Goal: Register for event/course

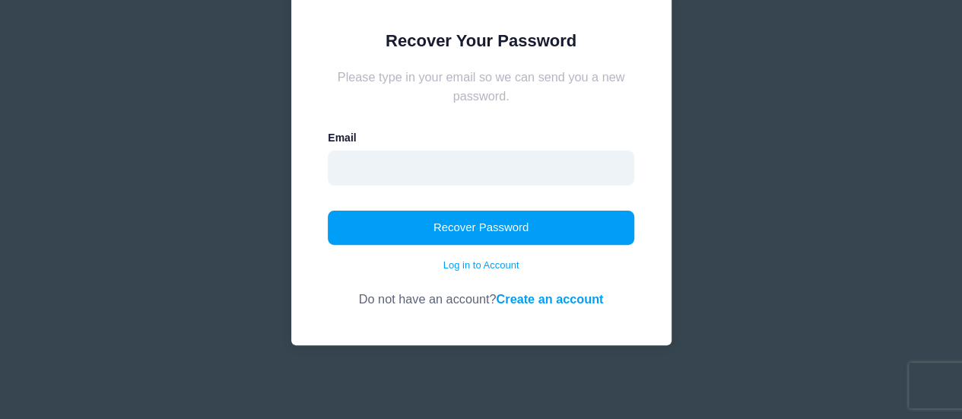
click at [488, 167] on input "email" at bounding box center [481, 168] width 306 height 35
type input "[EMAIL_ADDRESS][DOMAIN_NAME]"
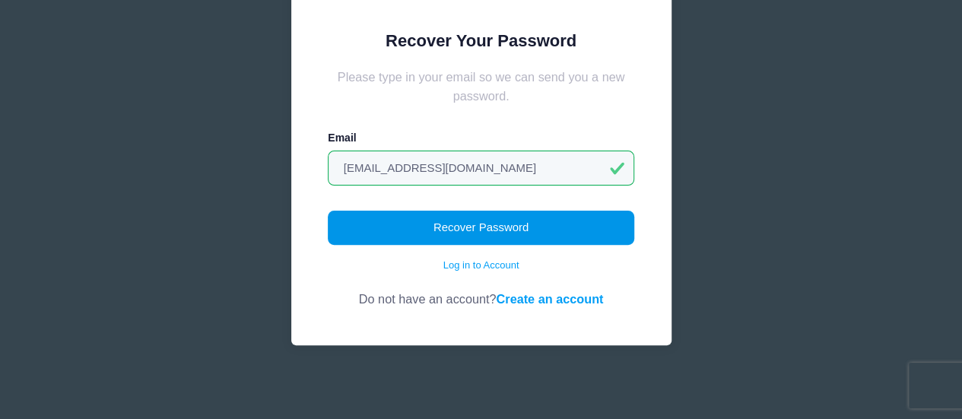
click at [424, 219] on button "Recover Password" at bounding box center [481, 228] width 306 height 35
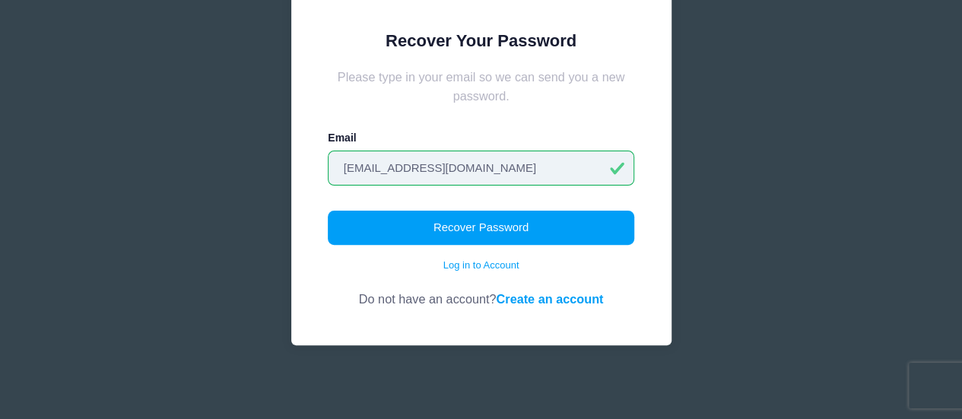
click at [470, 165] on input "[EMAIL_ADDRESS][DOMAIN_NAME]" at bounding box center [481, 168] width 306 height 35
click at [490, 262] on link "Log in to Account" at bounding box center [481, 265] width 76 height 15
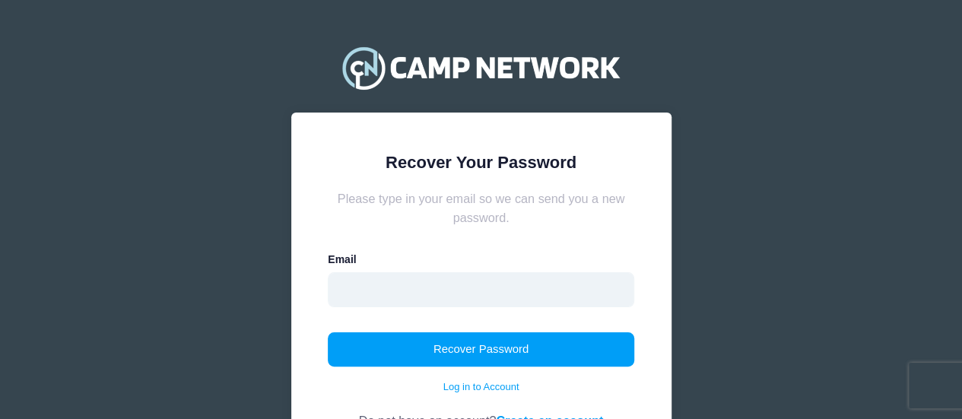
click at [479, 291] on input "email" at bounding box center [481, 289] width 306 height 35
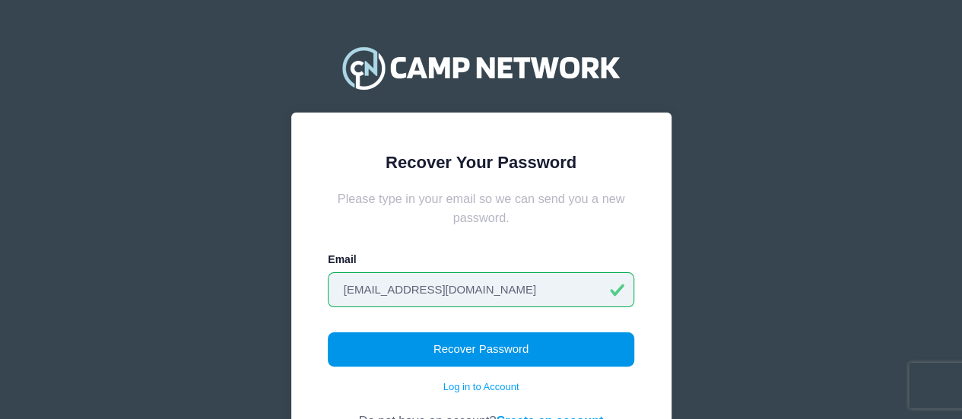
type input "[EMAIL_ADDRESS][DOMAIN_NAME]"
click at [510, 342] on button "Recover Password" at bounding box center [481, 349] width 306 height 35
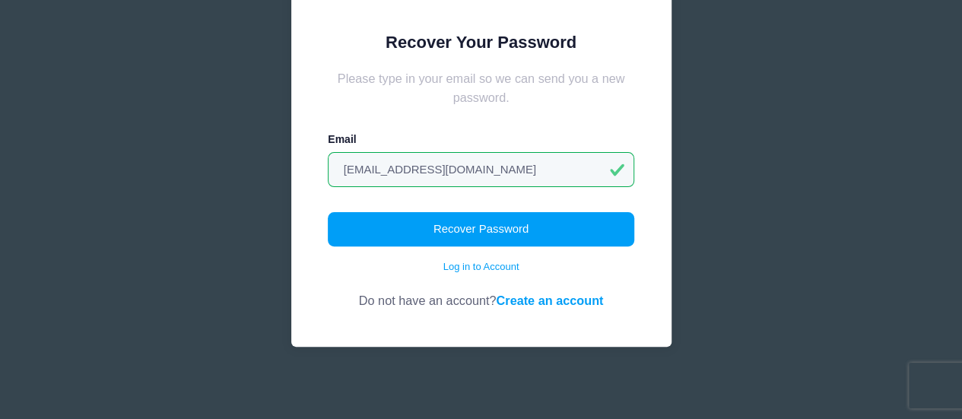
scroll to position [122, 0]
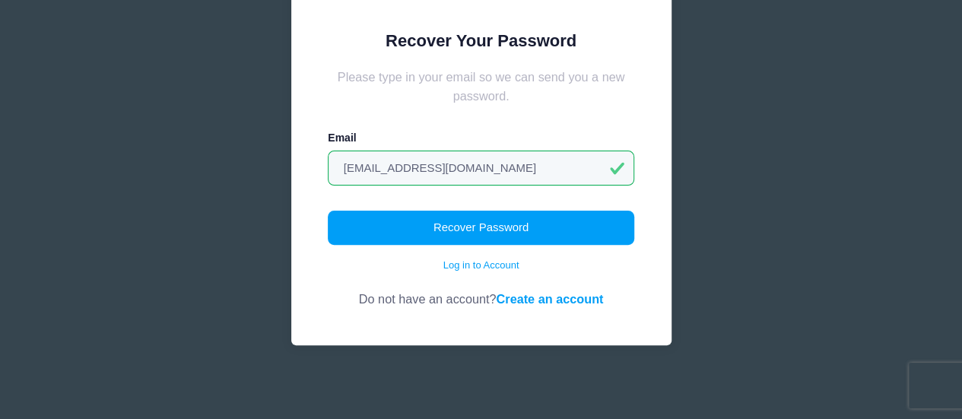
click at [533, 299] on link "Create an account" at bounding box center [549, 299] width 107 height 14
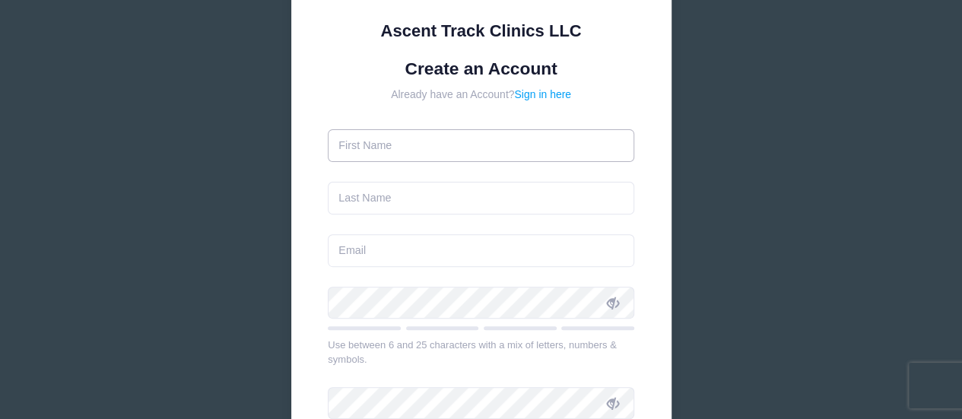
click at [535, 145] on input "text" at bounding box center [481, 145] width 306 height 33
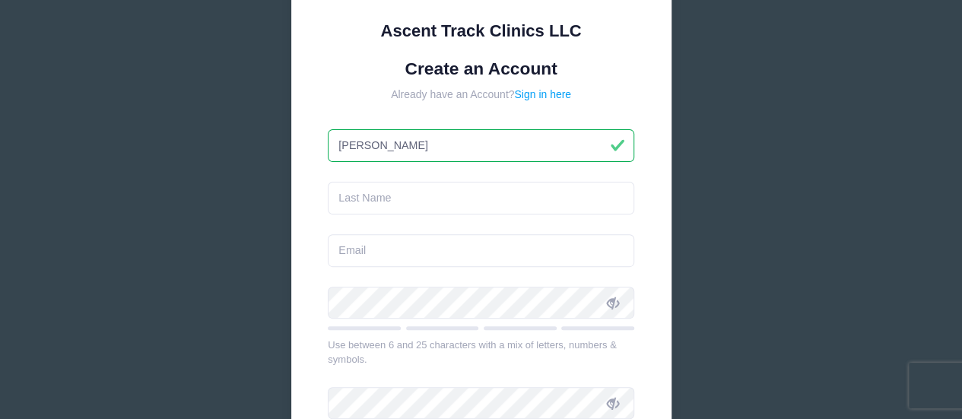
type input "[PERSON_NAME]"
click at [468, 200] on input "text" at bounding box center [481, 198] width 306 height 33
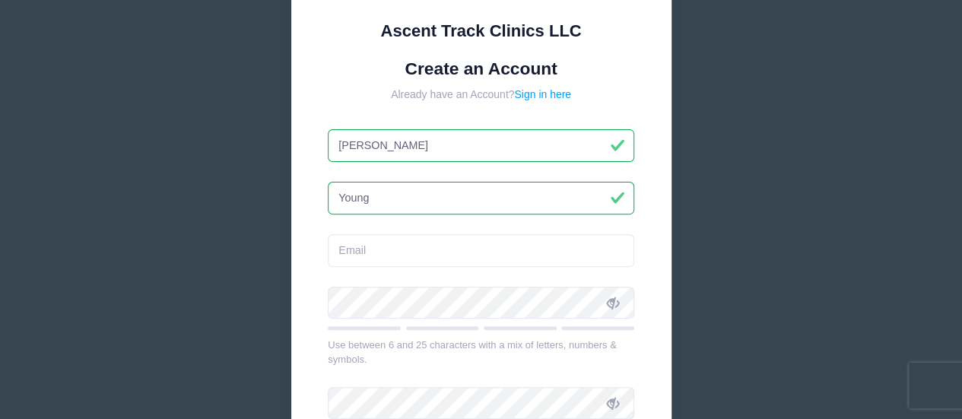
type input "Young"
click at [430, 251] on input "email" at bounding box center [481, 250] width 306 height 33
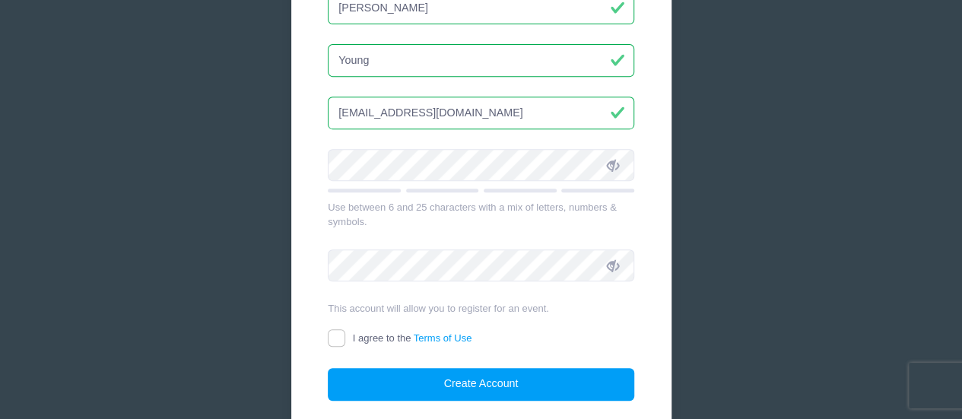
scroll to position [304, 0]
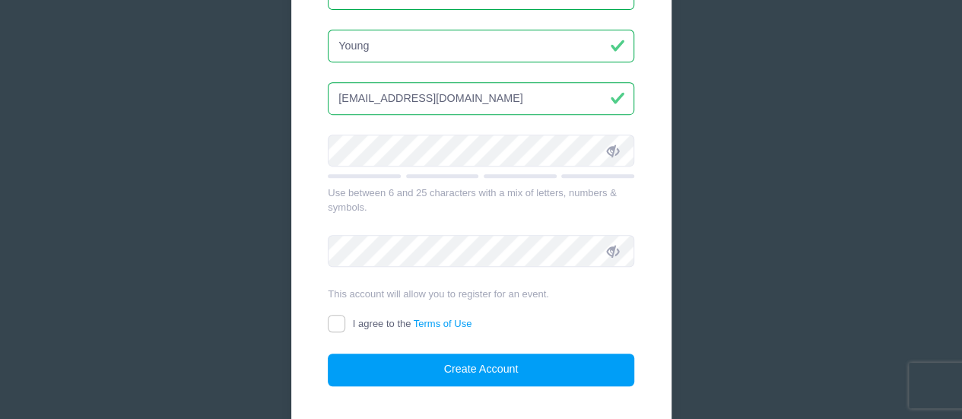
type input "[EMAIL_ADDRESS][DOMAIN_NAME]"
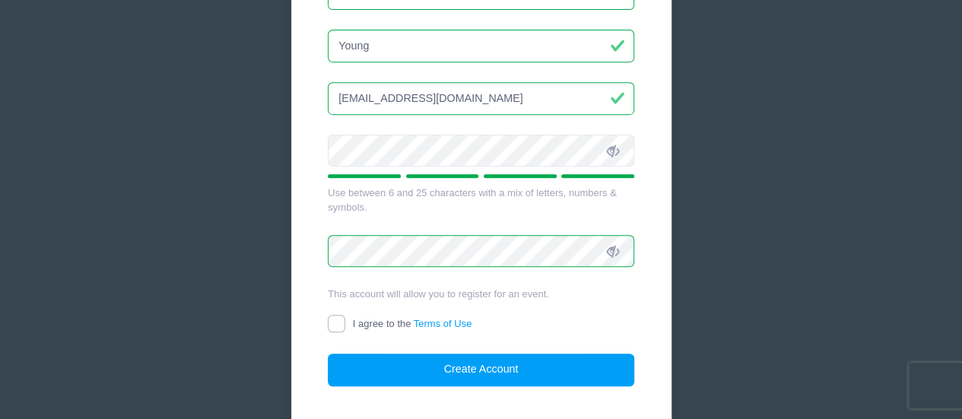
click at [339, 322] on input "I agree to the Terms of Use" at bounding box center [336, 323] width 17 height 17
checkbox input "true"
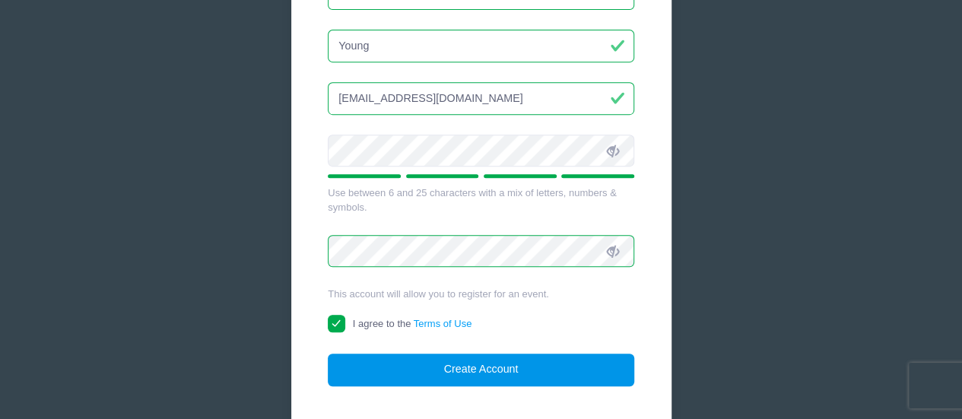
click at [490, 375] on button "Create Account" at bounding box center [481, 370] width 306 height 33
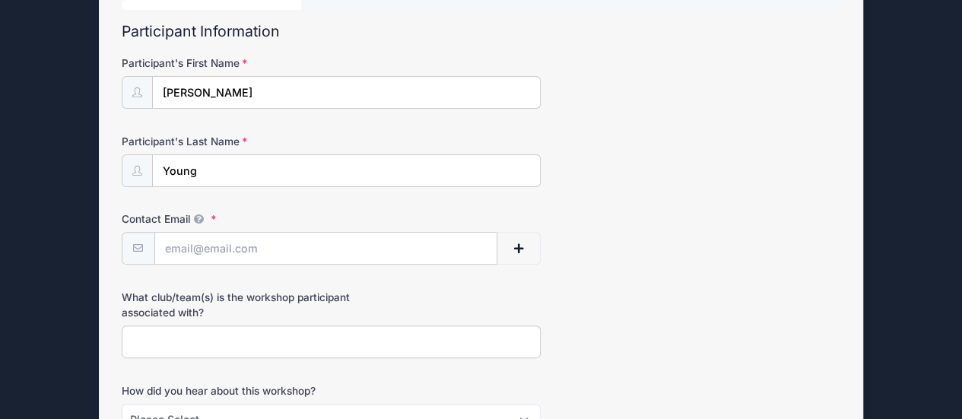
scroll to position [228, 0]
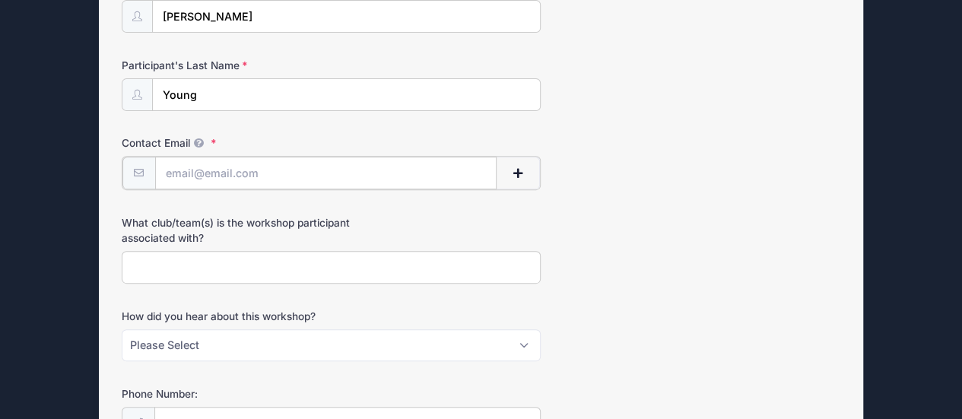
click at [408, 171] on input "Contact Email" at bounding box center [326, 173] width 342 height 33
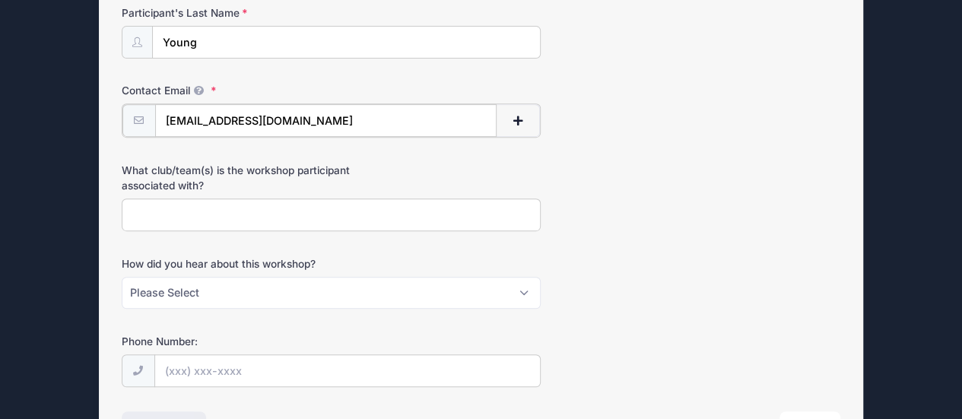
scroll to position [304, 0]
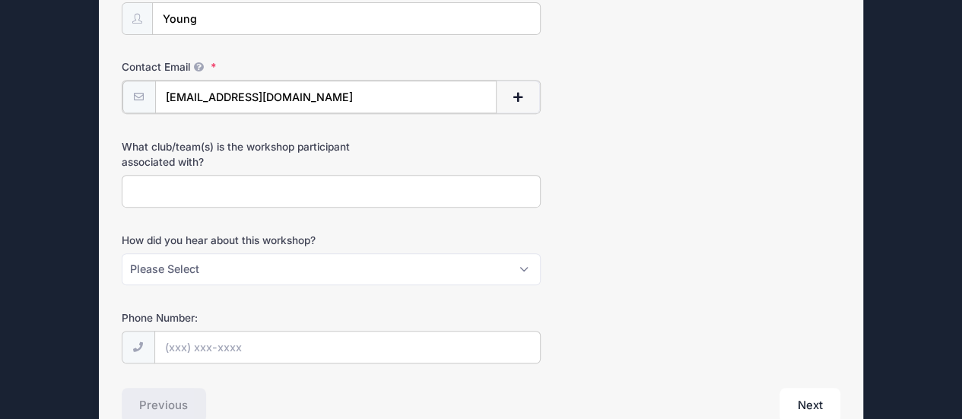
type input "[EMAIL_ADDRESS][DOMAIN_NAME]"
click at [340, 188] on input "What club/team(s) is the workshop participant associated with?" at bounding box center [332, 189] width 420 height 33
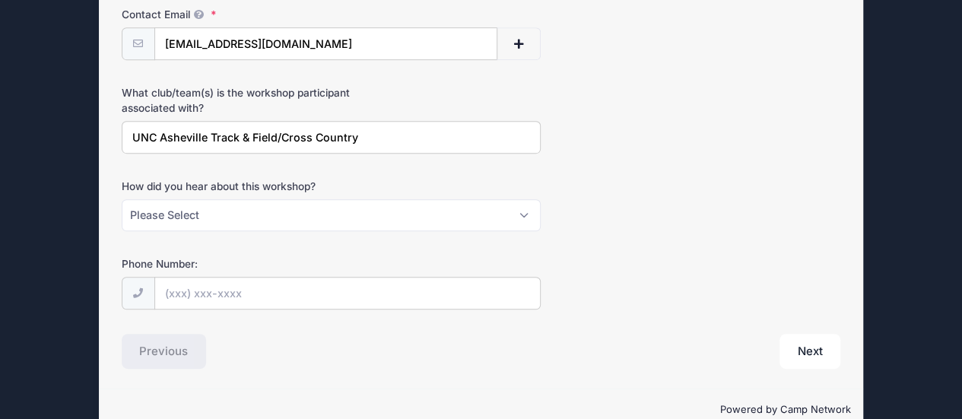
scroll to position [380, 0]
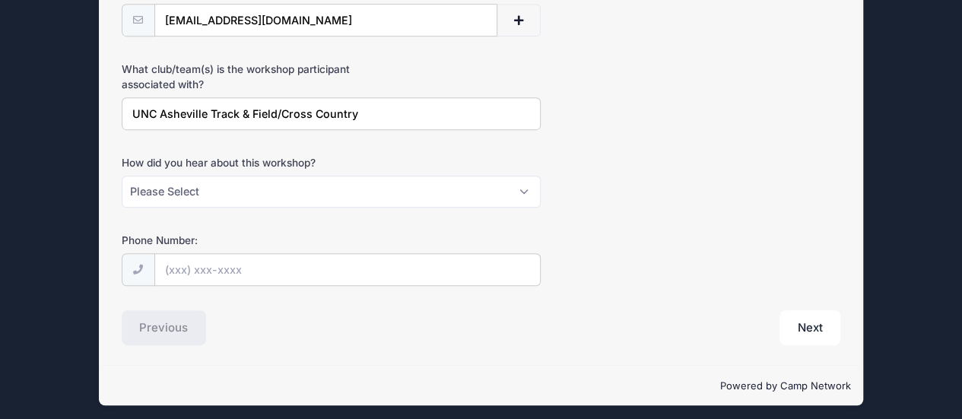
type input "UNC Asheville Track & Field/Cross Country"
click at [526, 191] on select "Please Select Email Instagram Facebook X/Twitter A friend Saw information about…" at bounding box center [332, 192] width 420 height 33
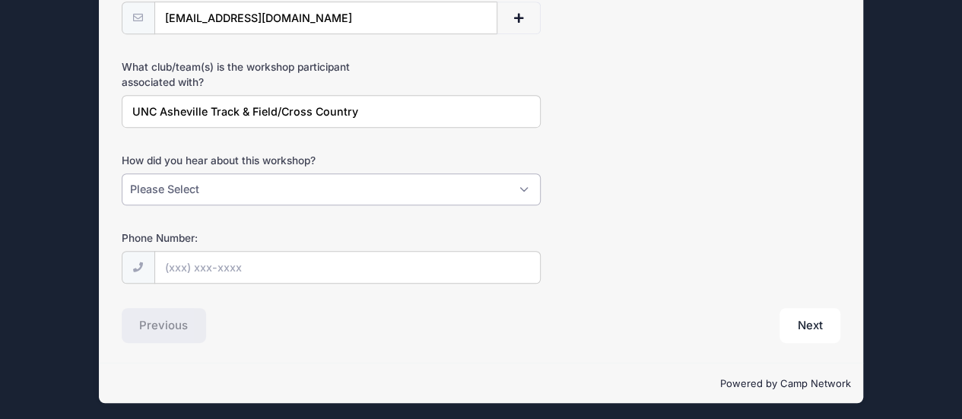
click at [529, 186] on select "Please Select Email Instagram Facebook X/Twitter A friend Saw information about…" at bounding box center [332, 189] width 420 height 33
select select "Email"
click at [122, 173] on select "Please Select Email Instagram Facebook X/Twitter A friend Saw information about…" at bounding box center [332, 189] width 420 height 33
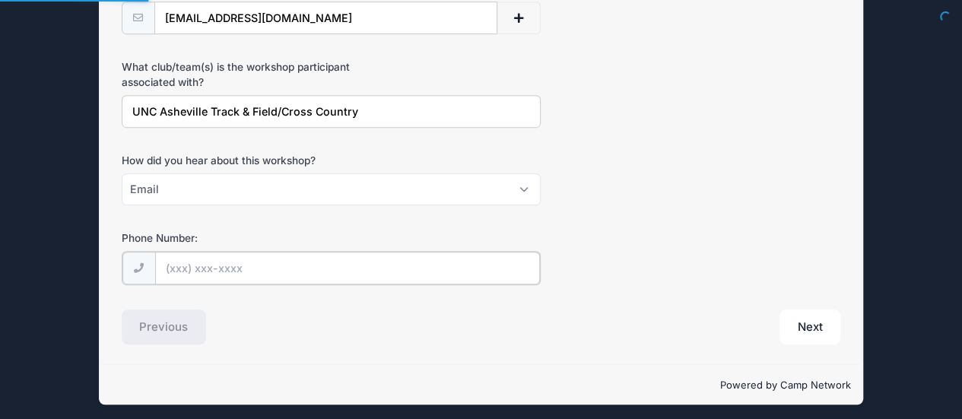
click at [303, 265] on input "Phone Number:" at bounding box center [347, 268] width 385 height 33
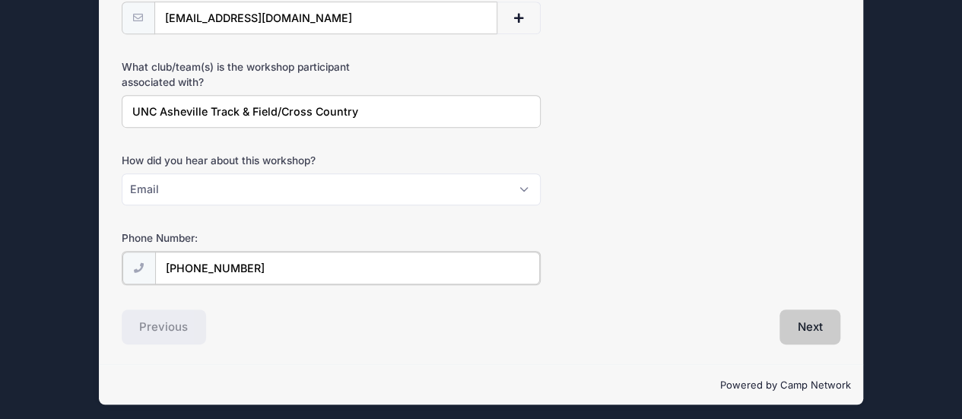
type input "[PHONE_NUMBER]"
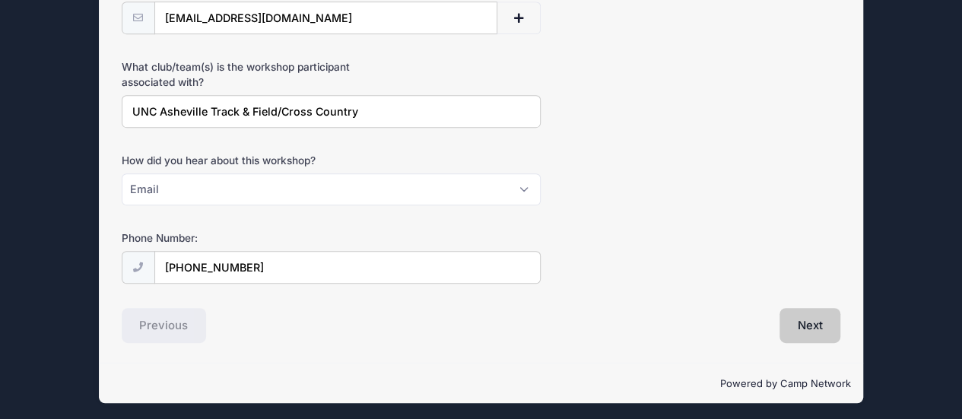
click at [806, 319] on button "Next" at bounding box center [811, 325] width 62 height 35
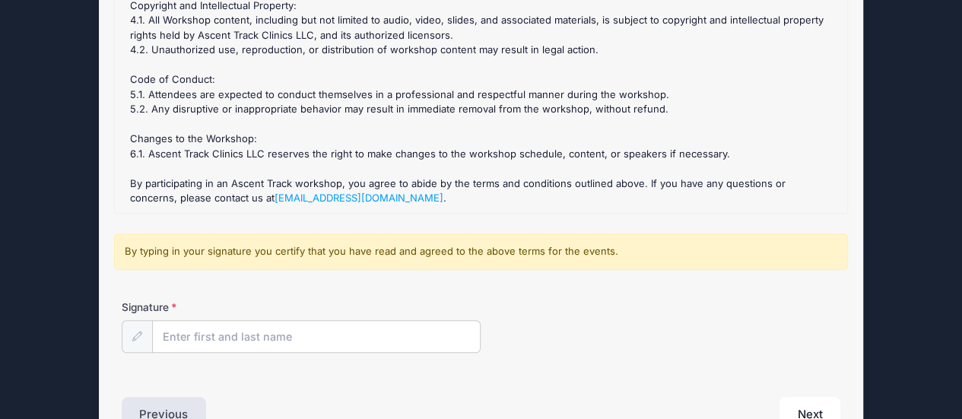
scroll to position [304, 0]
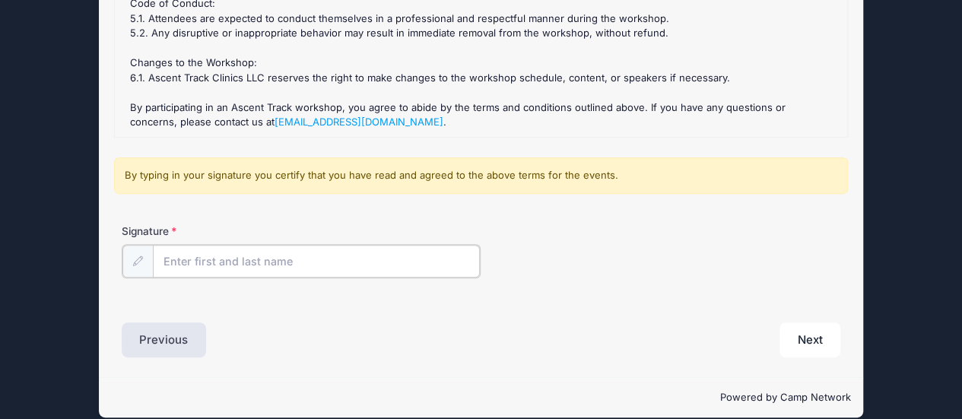
click at [312, 260] on input "Signature" at bounding box center [317, 261] width 328 height 33
type input "Cornelius Young"
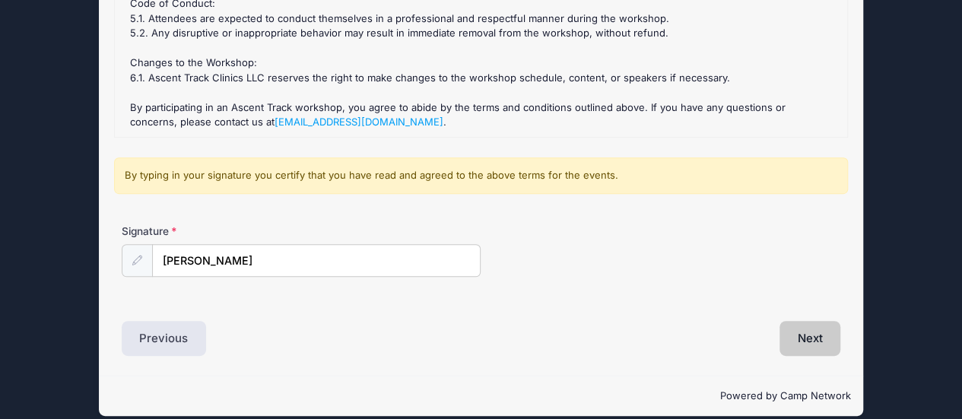
click at [814, 343] on button "Next" at bounding box center [811, 338] width 62 height 35
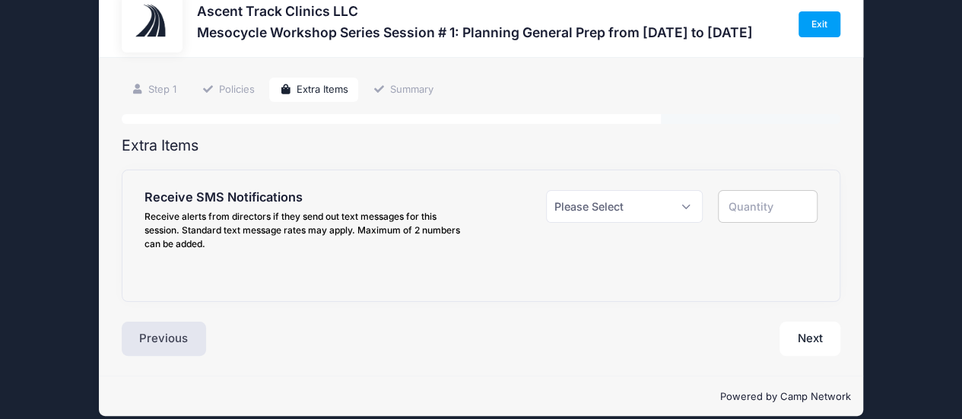
scroll to position [53, 0]
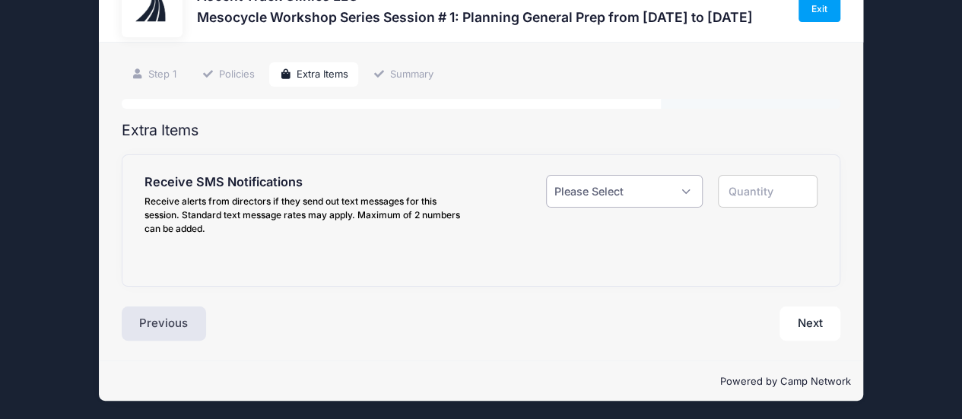
click at [688, 189] on select "Please Select Yes ($0.00) No" at bounding box center [624, 191] width 157 height 33
select select "1"
click at [546, 175] on select "Please Select Yes ($0.00) No" at bounding box center [624, 191] width 157 height 33
type input "1"
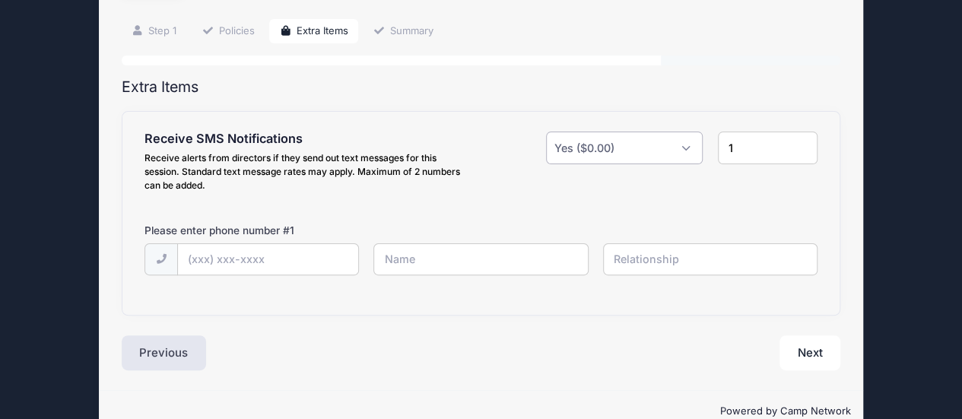
scroll to position [126, 0]
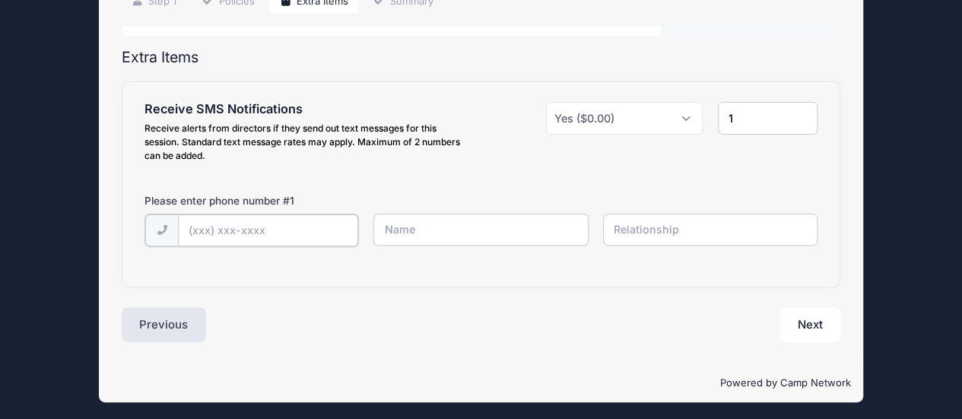
click at [192, 226] on input "text" at bounding box center [268, 230] width 180 height 33
type input "(404) 834-5736"
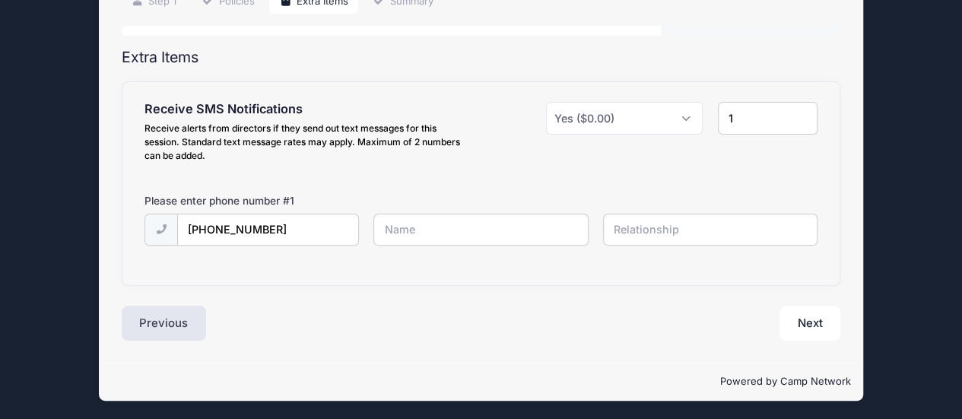
click at [450, 224] on input "text" at bounding box center [480, 230] width 214 height 33
type input "[PERSON_NAME]"
click at [668, 226] on input "text" at bounding box center [710, 230] width 214 height 33
click at [800, 319] on button "Next" at bounding box center [811, 323] width 62 height 35
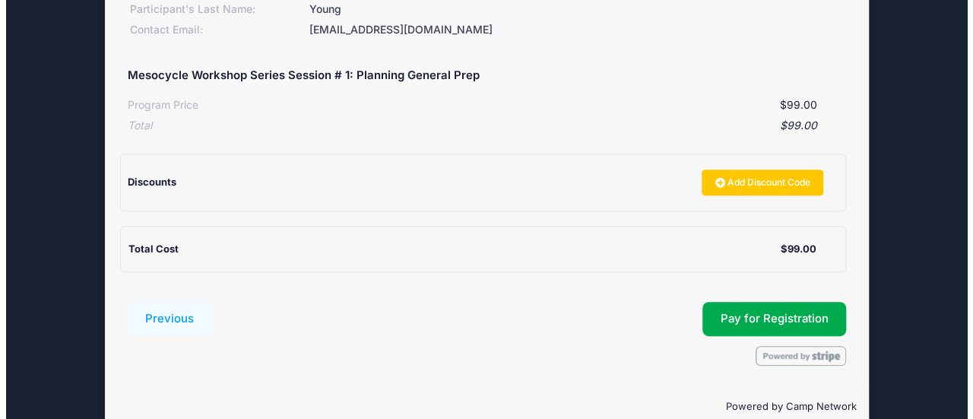
scroll to position [280, 0]
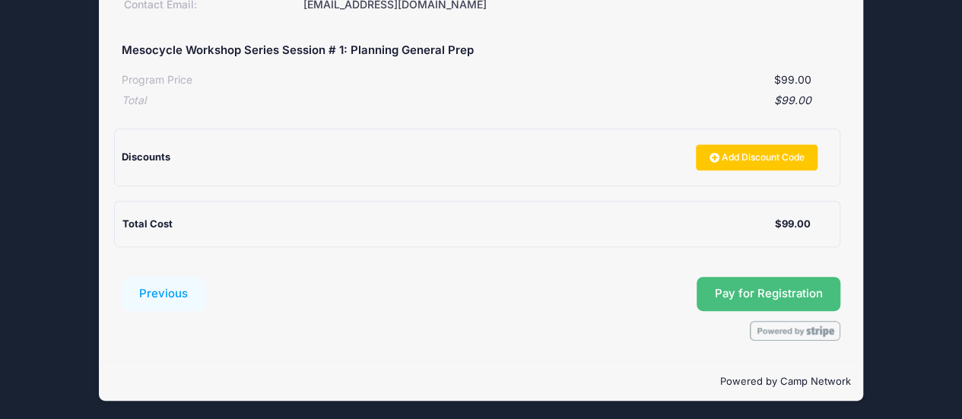
click at [740, 291] on span "Pay for Registration" at bounding box center [769, 294] width 108 height 14
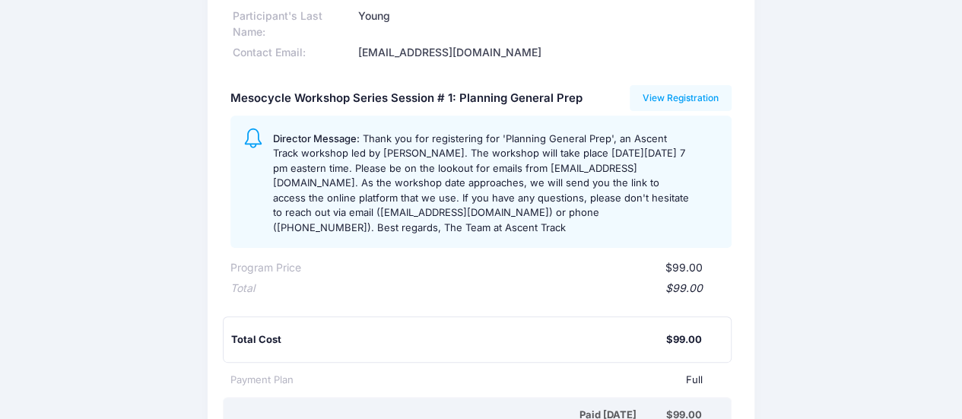
scroll to position [118, 0]
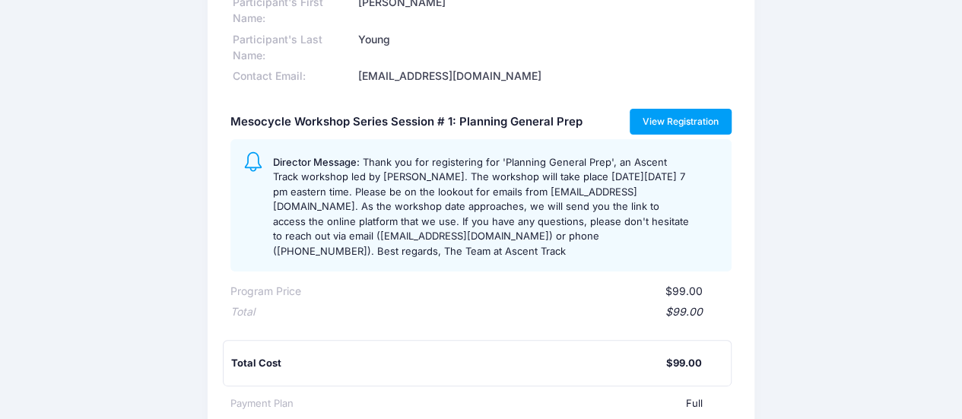
click at [678, 122] on link "View Registration" at bounding box center [681, 122] width 103 height 26
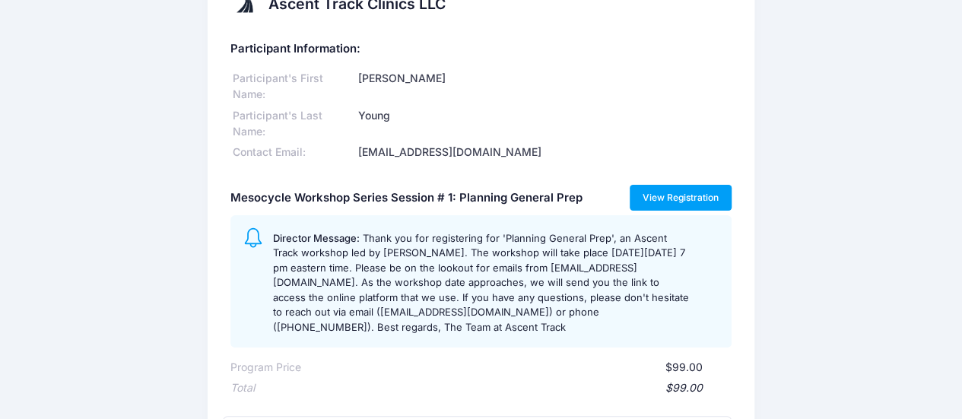
scroll to position [0, 0]
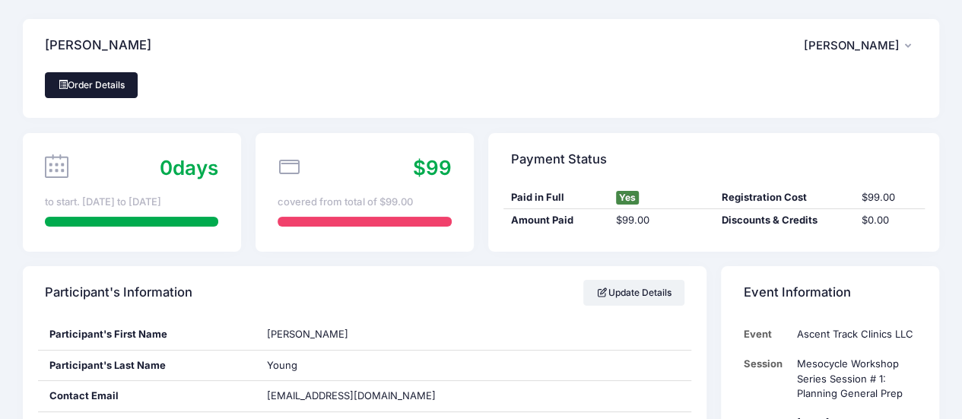
click at [103, 90] on link "Order Details" at bounding box center [91, 85] width 93 height 26
click at [885, 46] on span "Neil Young" at bounding box center [852, 46] width 96 height 14
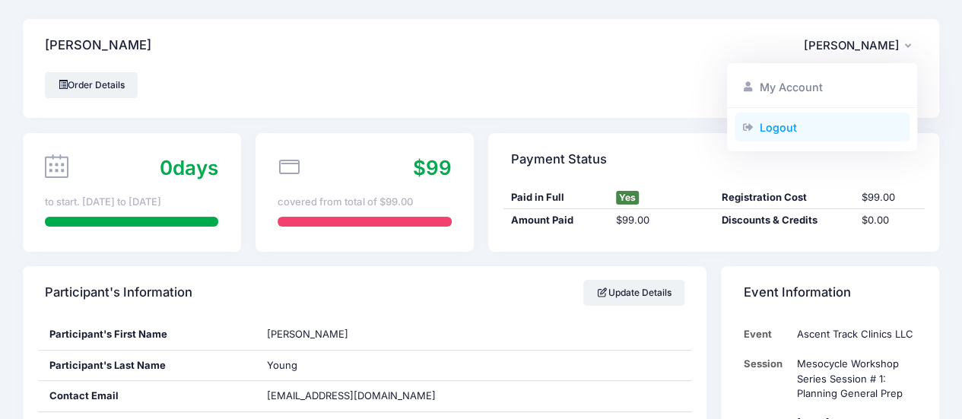
click at [797, 125] on link "Logout" at bounding box center [823, 127] width 176 height 29
